Goal: Information Seeking & Learning: Learn about a topic

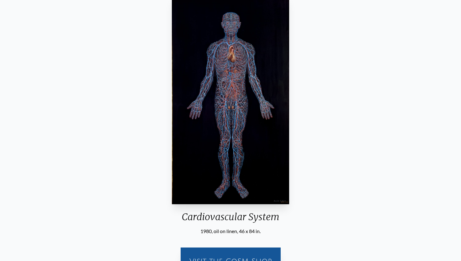
scroll to position [61, 0]
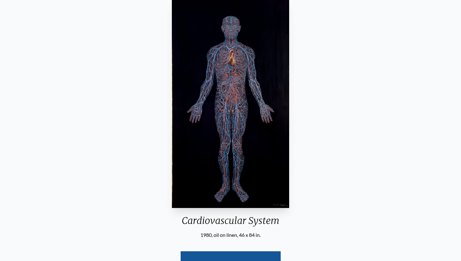
click at [243, 145] on img "5 / 23" at bounding box center [230, 103] width 117 height 209
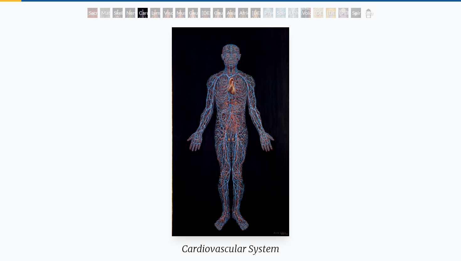
scroll to position [0, 0]
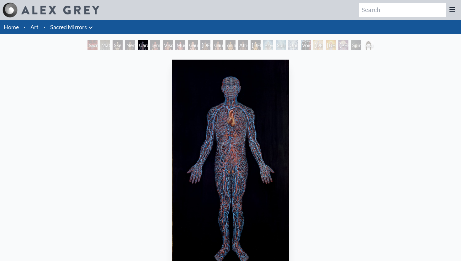
click at [130, 43] on div "Nervous System" at bounding box center [130, 45] width 10 height 10
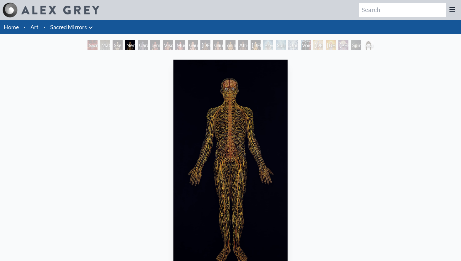
click at [102, 46] on div "Material World" at bounding box center [105, 45] width 10 height 10
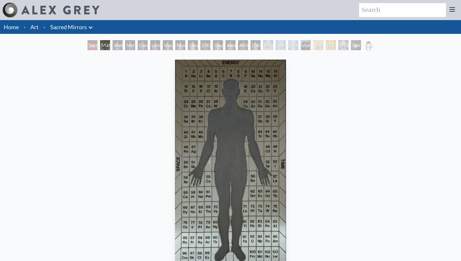
click at [89, 46] on div "Sacred Mirrors Room, Entheon" at bounding box center [93, 45] width 10 height 10
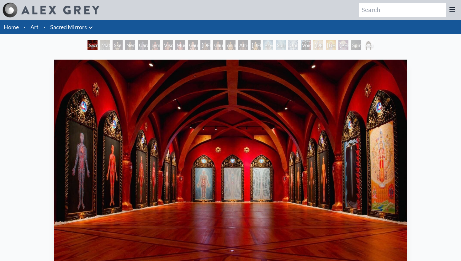
click at [155, 45] on div "Lymphatic System" at bounding box center [155, 45] width 10 height 10
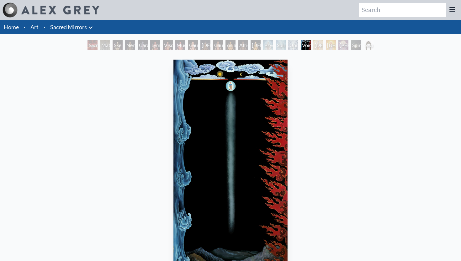
click at [214, 115] on img "18 / 23" at bounding box center [231, 164] width 114 height 209
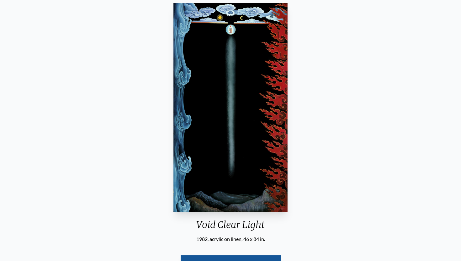
scroll to position [17, 0]
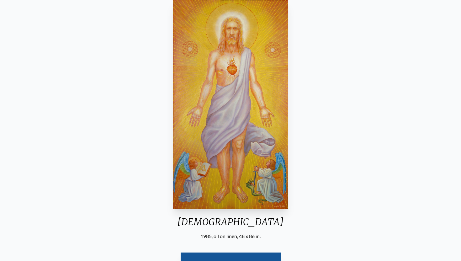
scroll to position [53, 0]
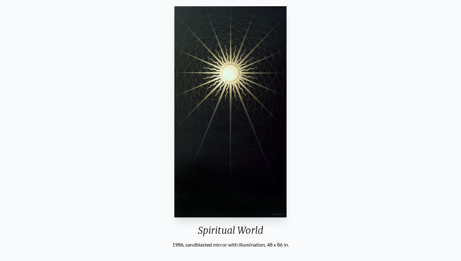
scroll to position [53, 0]
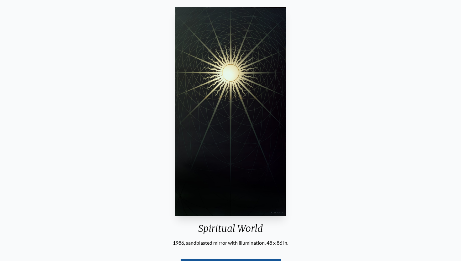
click at [235, 74] on img "22 / 23" at bounding box center [230, 111] width 111 height 209
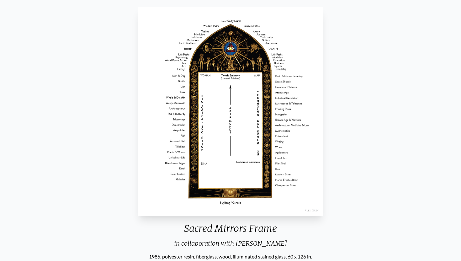
click at [372, 197] on div "Sacred Mirrors Frame in collaboration with Allyson Grey 1985, polyester resin, …" at bounding box center [230, 179] width 451 height 351
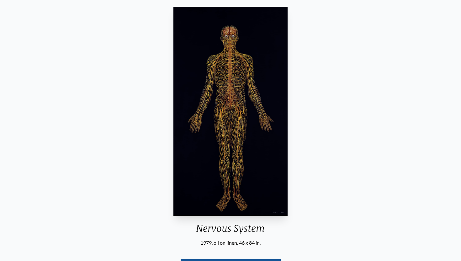
click at [230, 123] on img "4 / 23" at bounding box center [231, 111] width 114 height 209
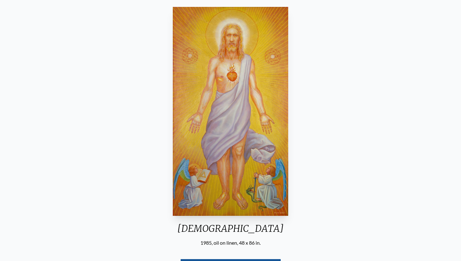
click at [86, 51] on div "Christ 1985, oil on linen, 48 x 86 in. Visit the CoSM Shop" at bounding box center [230, 147] width 451 height 287
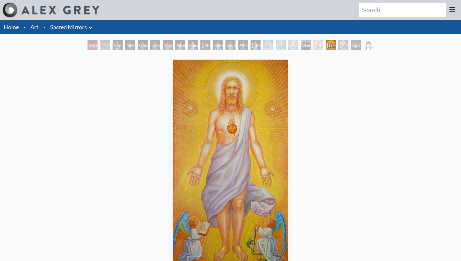
click at [38, 27] on link "Art" at bounding box center [34, 27] width 8 height 9
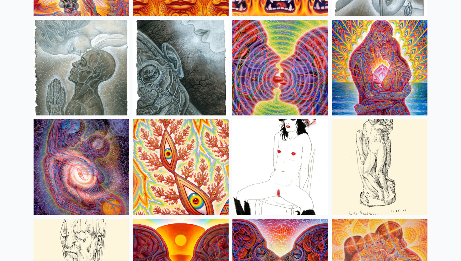
scroll to position [2041, 0]
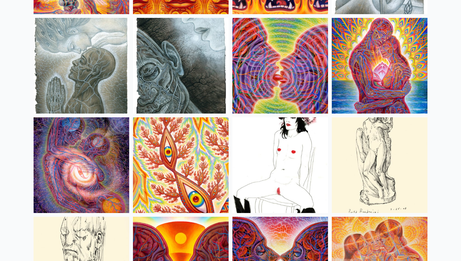
click at [274, 181] on img at bounding box center [280, 165] width 96 height 96
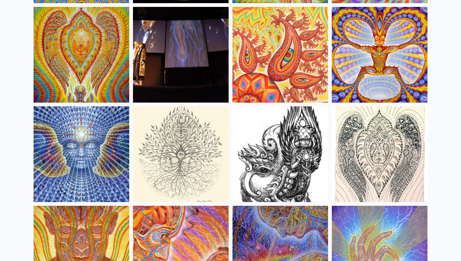
scroll to position [3449, 0]
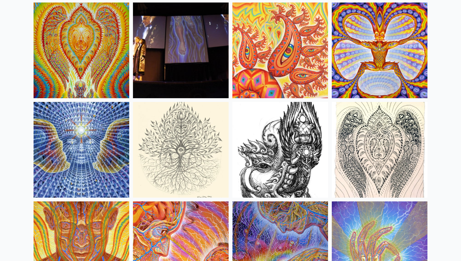
click at [185, 157] on img at bounding box center [181, 150] width 96 height 96
click at [390, 131] on img at bounding box center [380, 150] width 96 height 96
click at [269, 144] on img at bounding box center [280, 150] width 96 height 96
click at [387, 139] on img at bounding box center [380, 150] width 96 height 96
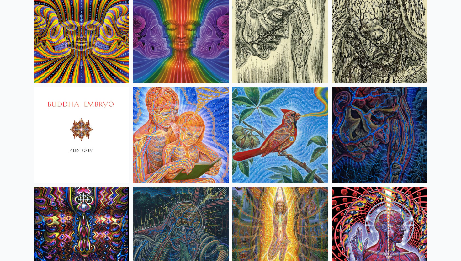
scroll to position [3763, 0]
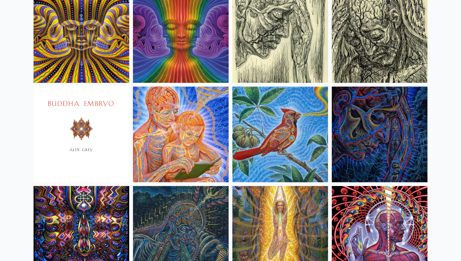
click at [102, 124] on img at bounding box center [82, 135] width 96 height 96
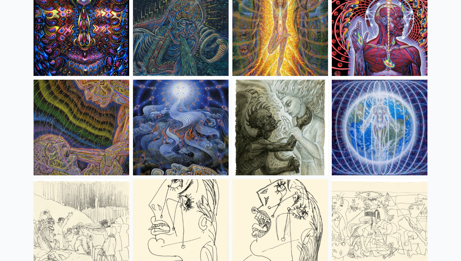
scroll to position [3974, 0]
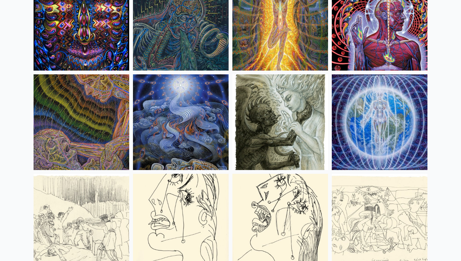
click at [273, 143] on img at bounding box center [280, 122] width 96 height 96
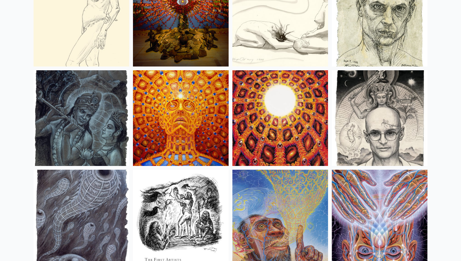
scroll to position [4376, 0]
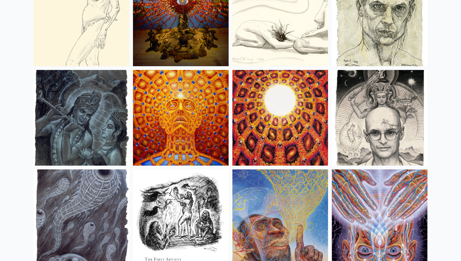
click at [363, 133] on img at bounding box center [380, 118] width 96 height 96
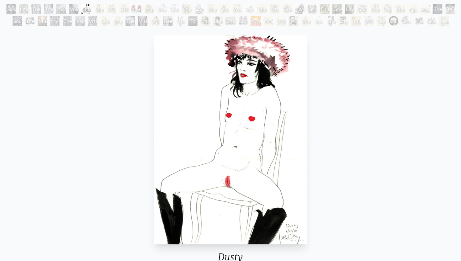
scroll to position [36, 0]
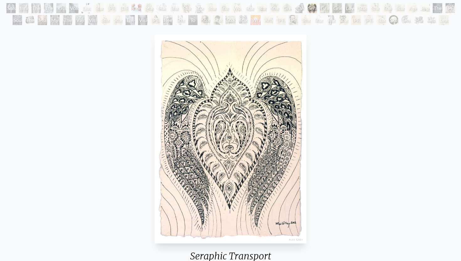
scroll to position [47, 0]
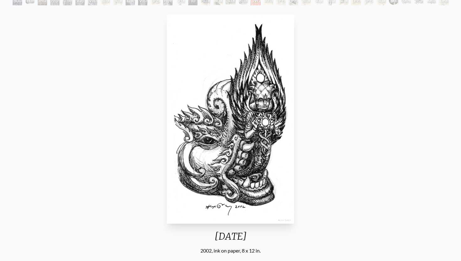
scroll to position [56, 0]
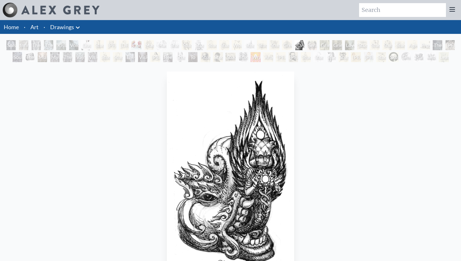
click at [440, 4] on input "search" at bounding box center [402, 10] width 87 height 14
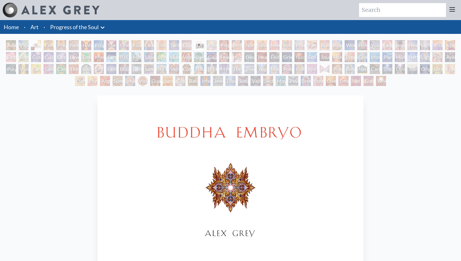
click at [224, 182] on img "16 / 133" at bounding box center [231, 199] width 266 height 209
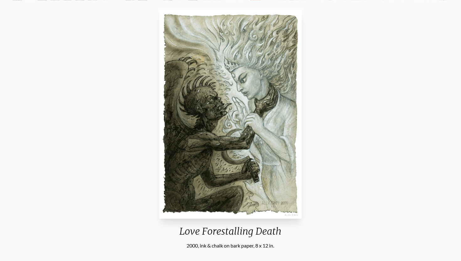
scroll to position [61, 0]
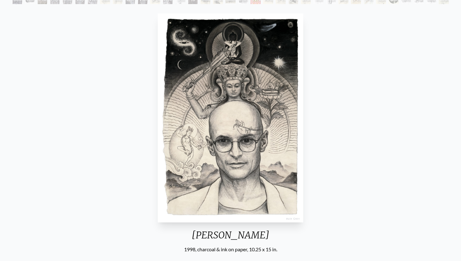
scroll to position [59, 0]
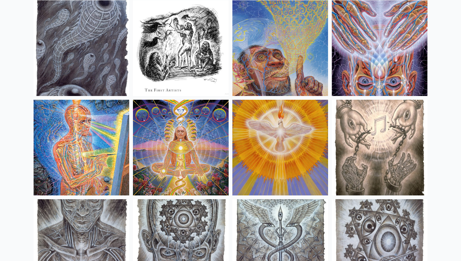
scroll to position [4556, 0]
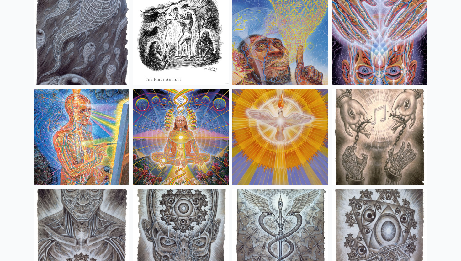
click at [273, 139] on img at bounding box center [280, 137] width 96 height 96
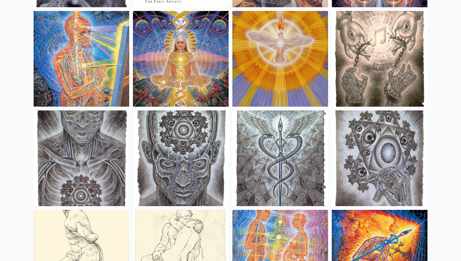
scroll to position [4638, 0]
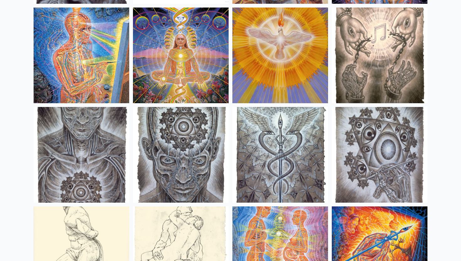
click at [269, 146] on img at bounding box center [280, 155] width 96 height 96
click at [201, 143] on img at bounding box center [181, 155] width 96 height 96
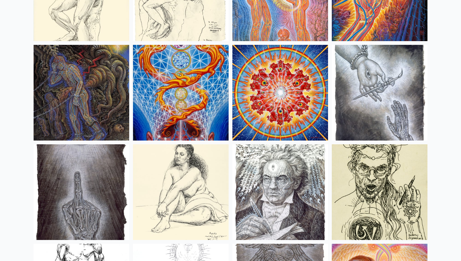
scroll to position [4900, 0]
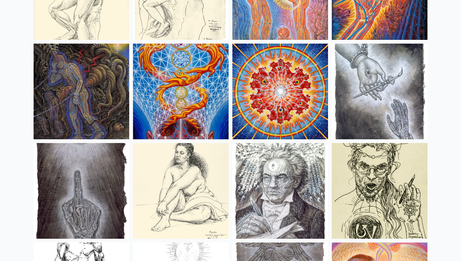
click at [102, 183] on img at bounding box center [82, 191] width 96 height 96
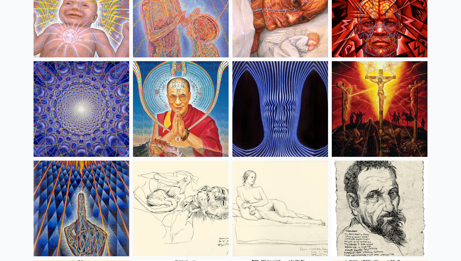
scroll to position [5480, 0]
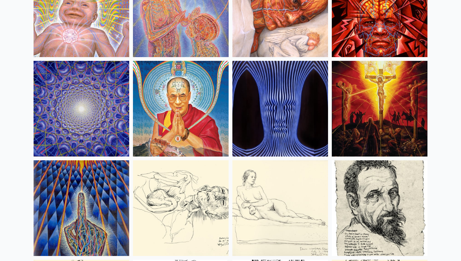
click at [271, 113] on img at bounding box center [280, 109] width 96 height 96
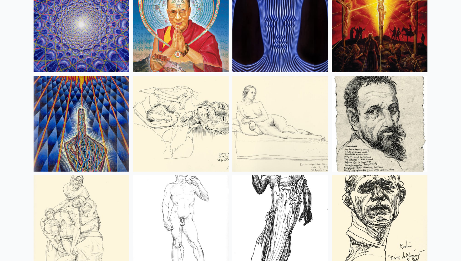
scroll to position [5565, 0]
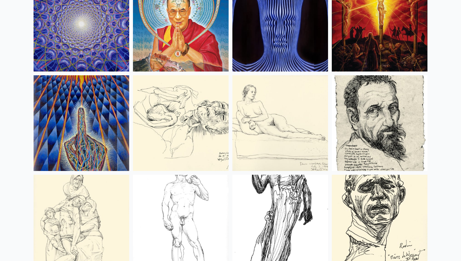
click at [182, 123] on img at bounding box center [181, 123] width 96 height 96
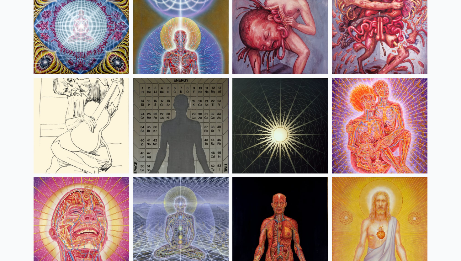
scroll to position [6458, 0]
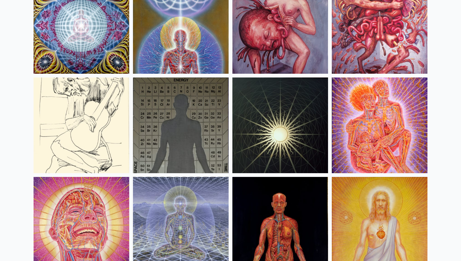
click at [258, 136] on img at bounding box center [280, 125] width 96 height 96
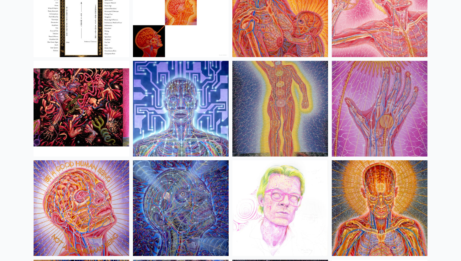
scroll to position [6774, 0]
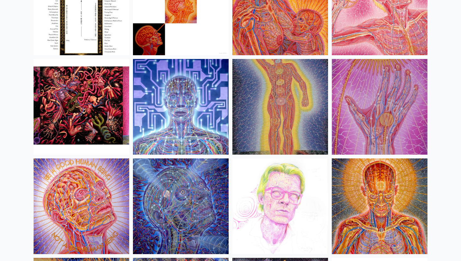
click at [82, 115] on img at bounding box center [82, 107] width 96 height 96
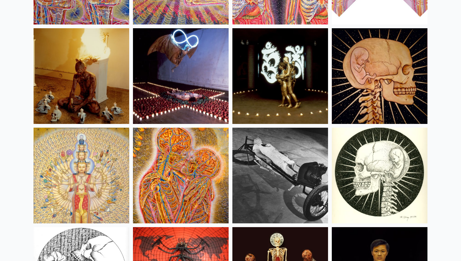
scroll to position [7111, 0]
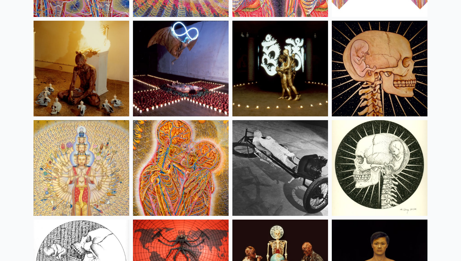
click at [382, 173] on img at bounding box center [380, 168] width 96 height 96
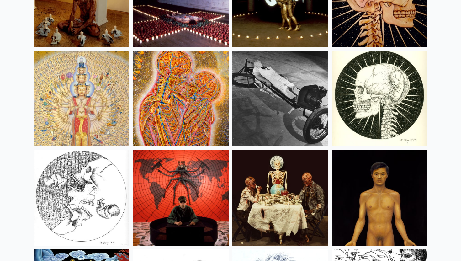
scroll to position [7183, 0]
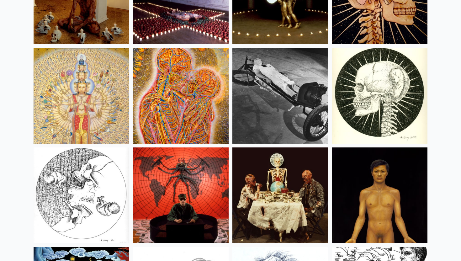
click at [279, 182] on img at bounding box center [280, 195] width 96 height 96
click at [102, 184] on img at bounding box center [82, 195] width 96 height 96
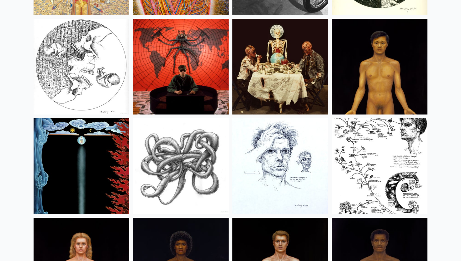
scroll to position [7317, 0]
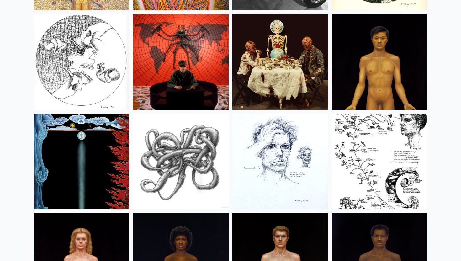
click at [187, 148] on img at bounding box center [181, 162] width 96 height 96
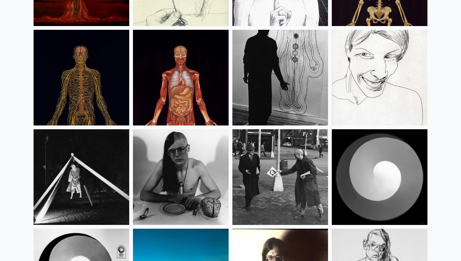
scroll to position [7897, 0]
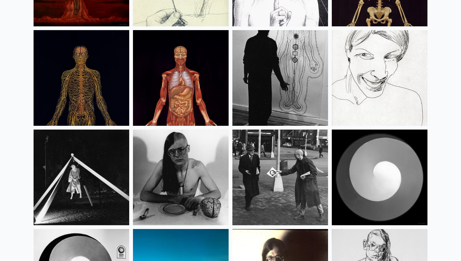
click at [289, 187] on img at bounding box center [280, 178] width 96 height 96
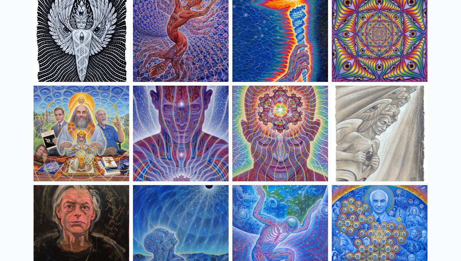
scroll to position [0, 0]
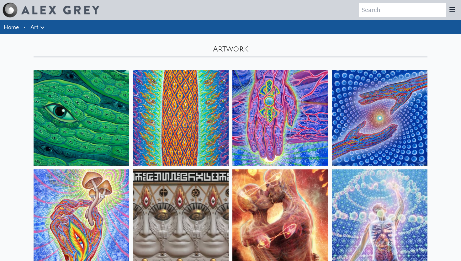
click at [41, 24] on icon at bounding box center [43, 28] width 8 height 8
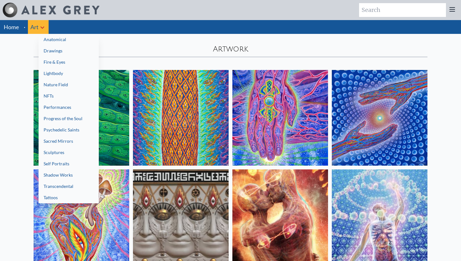
click at [63, 195] on link "Tattoos" at bounding box center [69, 197] width 60 height 11
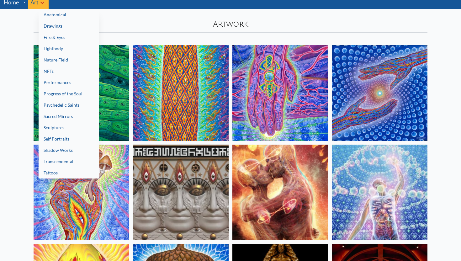
scroll to position [27, 0]
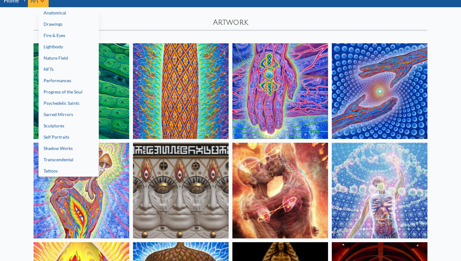
click at [70, 160] on link "Transcendental" at bounding box center [69, 159] width 60 height 11
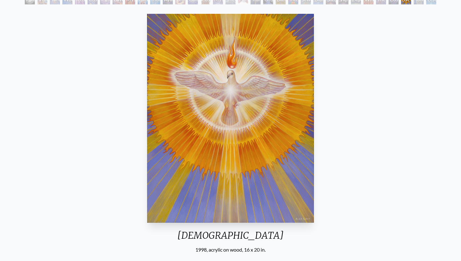
scroll to position [42, 0]
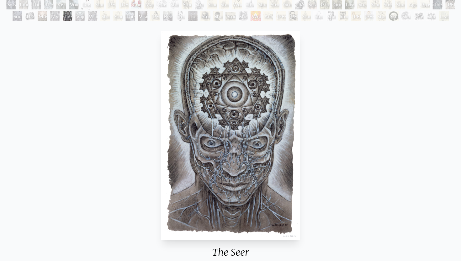
scroll to position [47, 0]
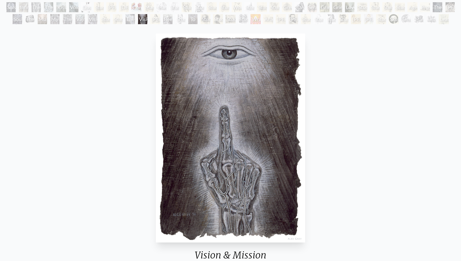
scroll to position [49, 0]
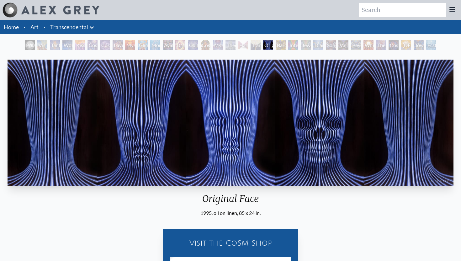
click at [163, 102] on img "20 / 33" at bounding box center [231, 123] width 446 height 126
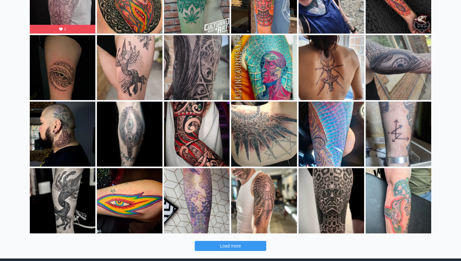
scroll to position [125, 0]
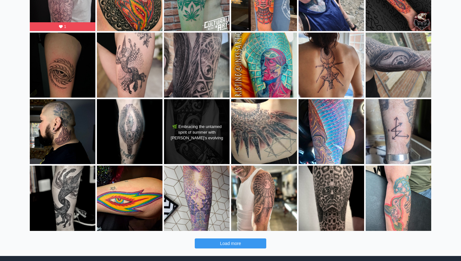
click at [205, 138] on div "🌿 Embracing the untamed spirit of summer with Josh's evolving sleeve! Grateful …" at bounding box center [196, 133] width 53 height 18
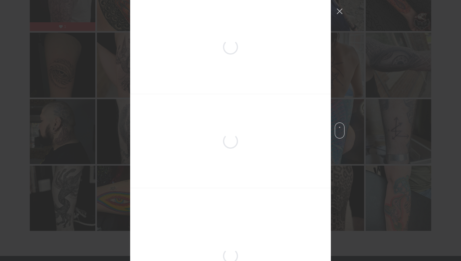
scroll to position [1360, 0]
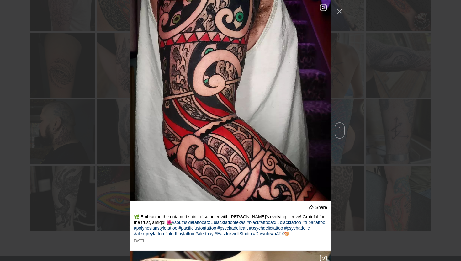
click at [72, 86] on div "undefined Share The start of something epic. I'm super excited to add the shadi…" at bounding box center [230, 130] width 461 height 261
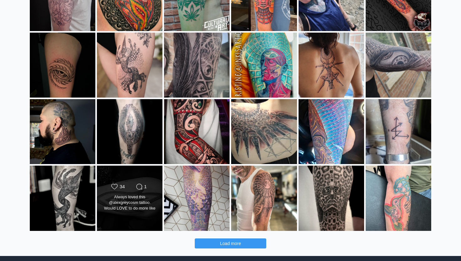
click at [130, 196] on div "Always loved this @alexgreycosm tattoo. Would LOVE to do more like it!!! 🖤❤️ #s…" at bounding box center [129, 203] width 53 height 18
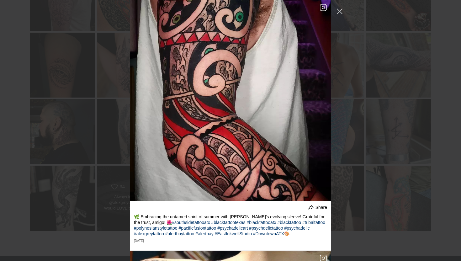
scroll to position [2355, 0]
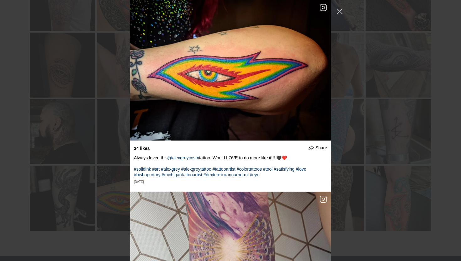
click at [58, 140] on div "undefined Share The start of something epic. I'm super excited to add the shadi…" at bounding box center [230, 130] width 461 height 261
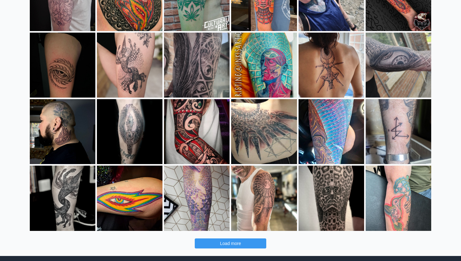
click at [234, 246] on span "Load more" at bounding box center [230, 243] width 21 height 5
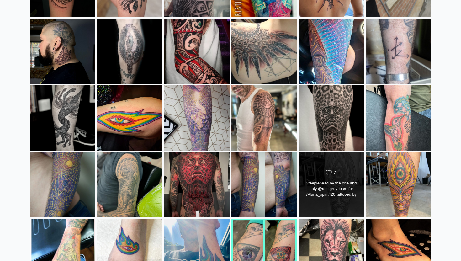
scroll to position [205, 0]
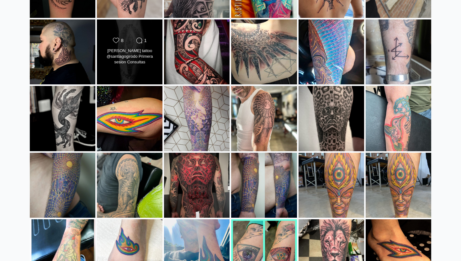
click at [138, 60] on div "Alex Grey tattoo @santiagogirodo Primera sesion Consultas 1167436117 #alexgrey …" at bounding box center [129, 57] width 53 height 18
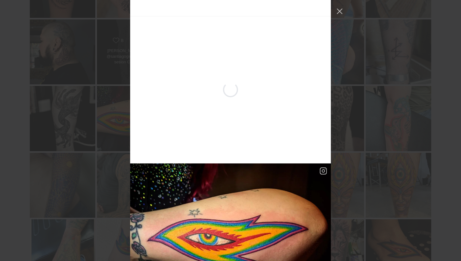
scroll to position [1265, 0]
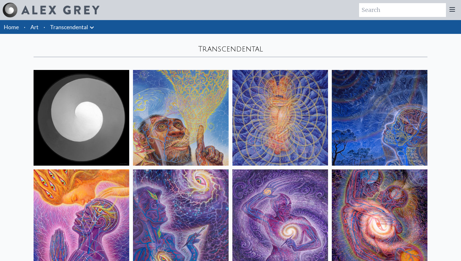
click at [83, 27] on link "Transcendental" at bounding box center [69, 27] width 38 height 9
click at [89, 26] on icon at bounding box center [92, 28] width 8 height 8
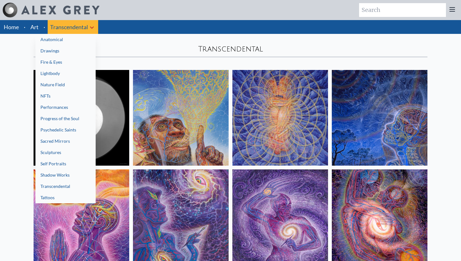
click at [69, 109] on link "Performances" at bounding box center [65, 107] width 60 height 11
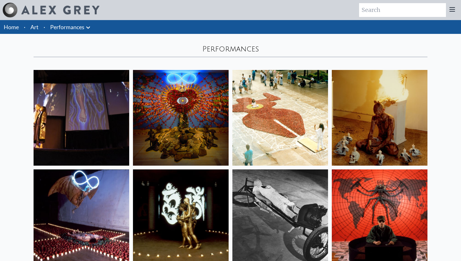
click at [87, 25] on icon at bounding box center [88, 28] width 8 height 8
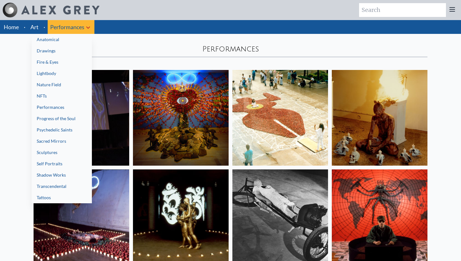
click at [48, 74] on link "Lightbody" at bounding box center [62, 73] width 60 height 11
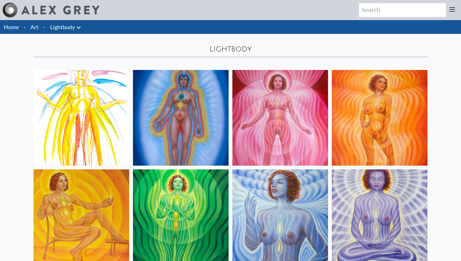
click at [80, 29] on icon at bounding box center [79, 28] width 8 height 8
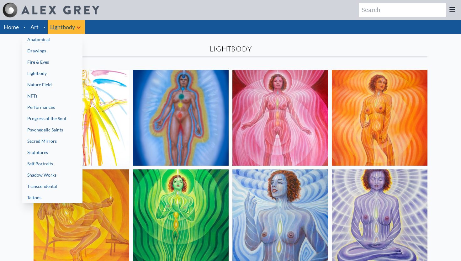
click at [47, 51] on link "Drawings" at bounding box center [52, 50] width 60 height 11
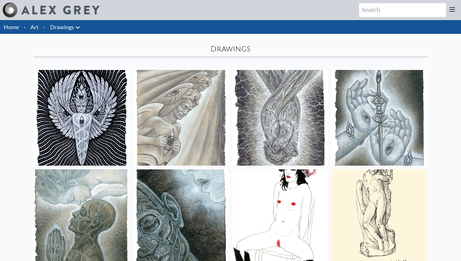
click at [272, 124] on img at bounding box center [280, 118] width 96 height 96
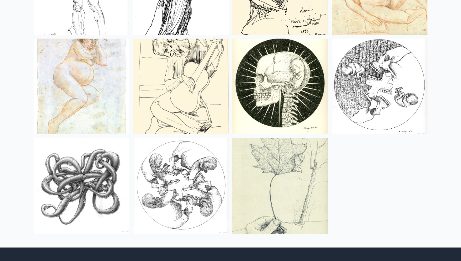
scroll to position [1615, 0]
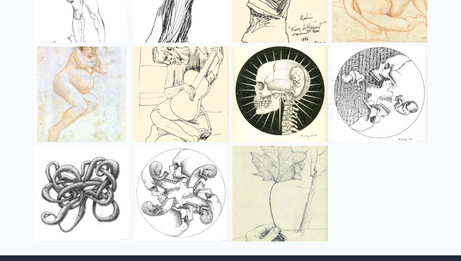
click at [95, 114] on img at bounding box center [82, 94] width 96 height 96
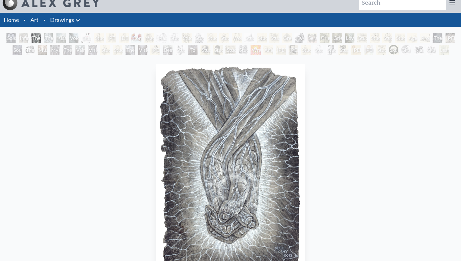
scroll to position [8, 0]
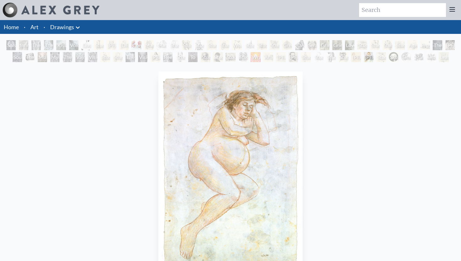
click at [78, 27] on icon at bounding box center [78, 27] width 4 height 2
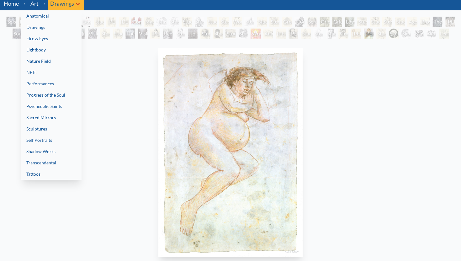
scroll to position [25, 0]
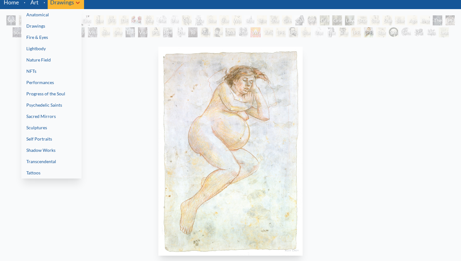
click at [53, 117] on link "Sacred Mirrors" at bounding box center [51, 116] width 60 height 11
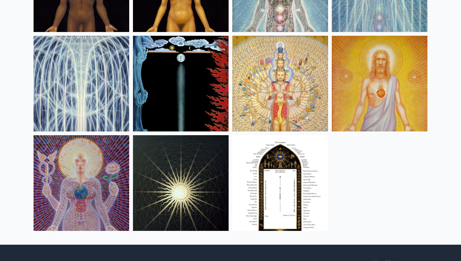
scroll to position [446, 0]
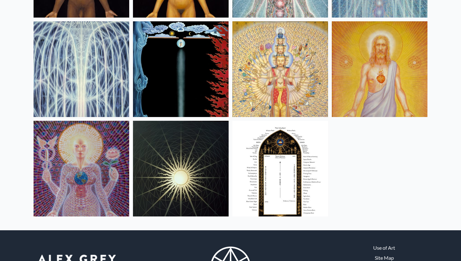
click at [377, 74] on img at bounding box center [380, 69] width 96 height 96
click at [178, 83] on img at bounding box center [181, 69] width 96 height 96
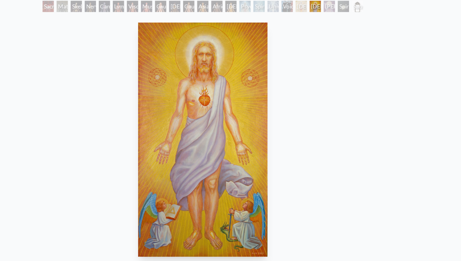
scroll to position [40, 0]
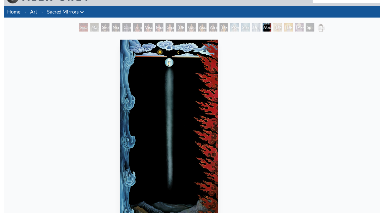
scroll to position [1, 0]
